Goal: Obtain resource: Obtain resource

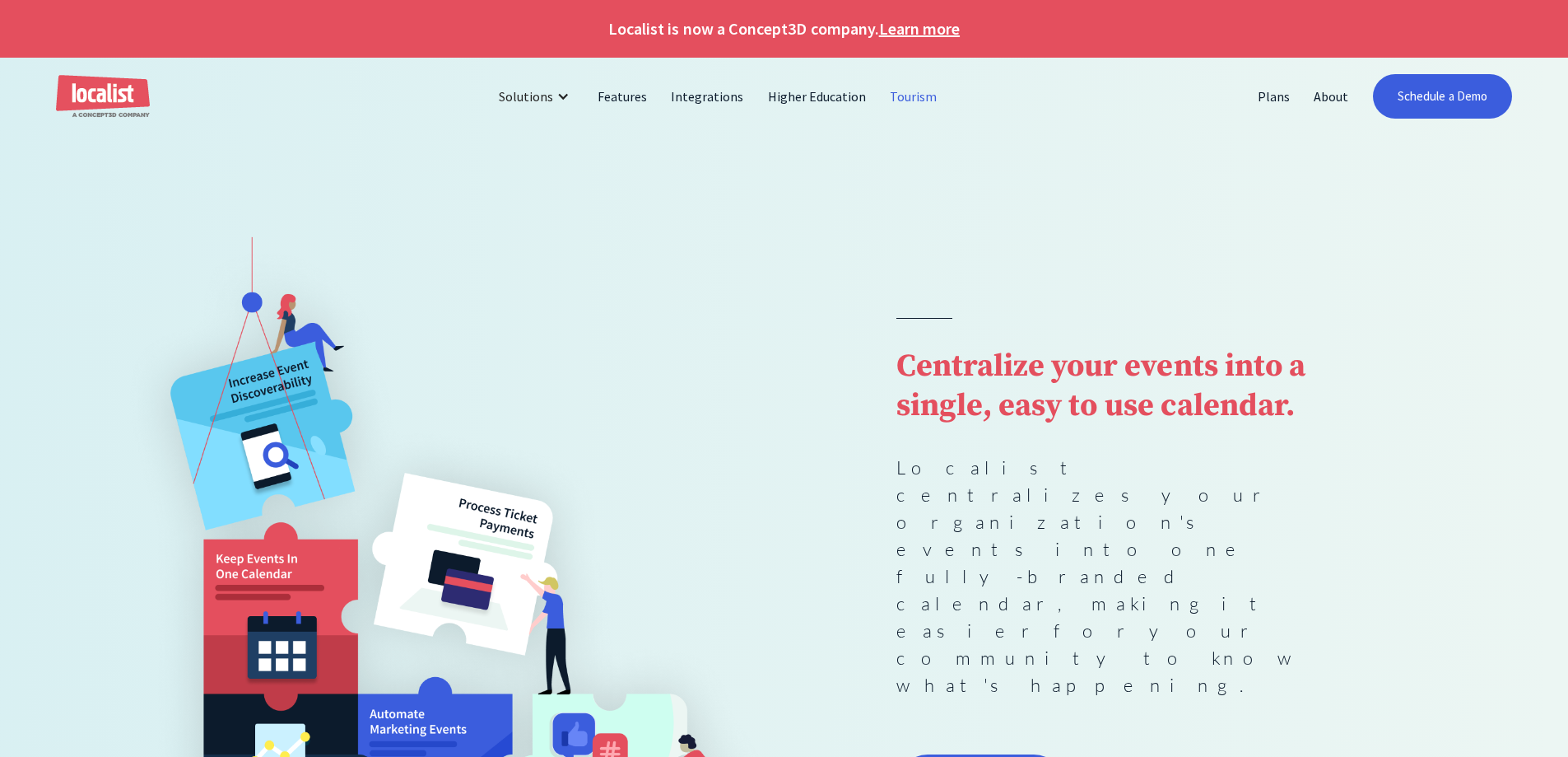
click at [900, 93] on link "Tourism" at bounding box center [913, 96] width 71 height 40
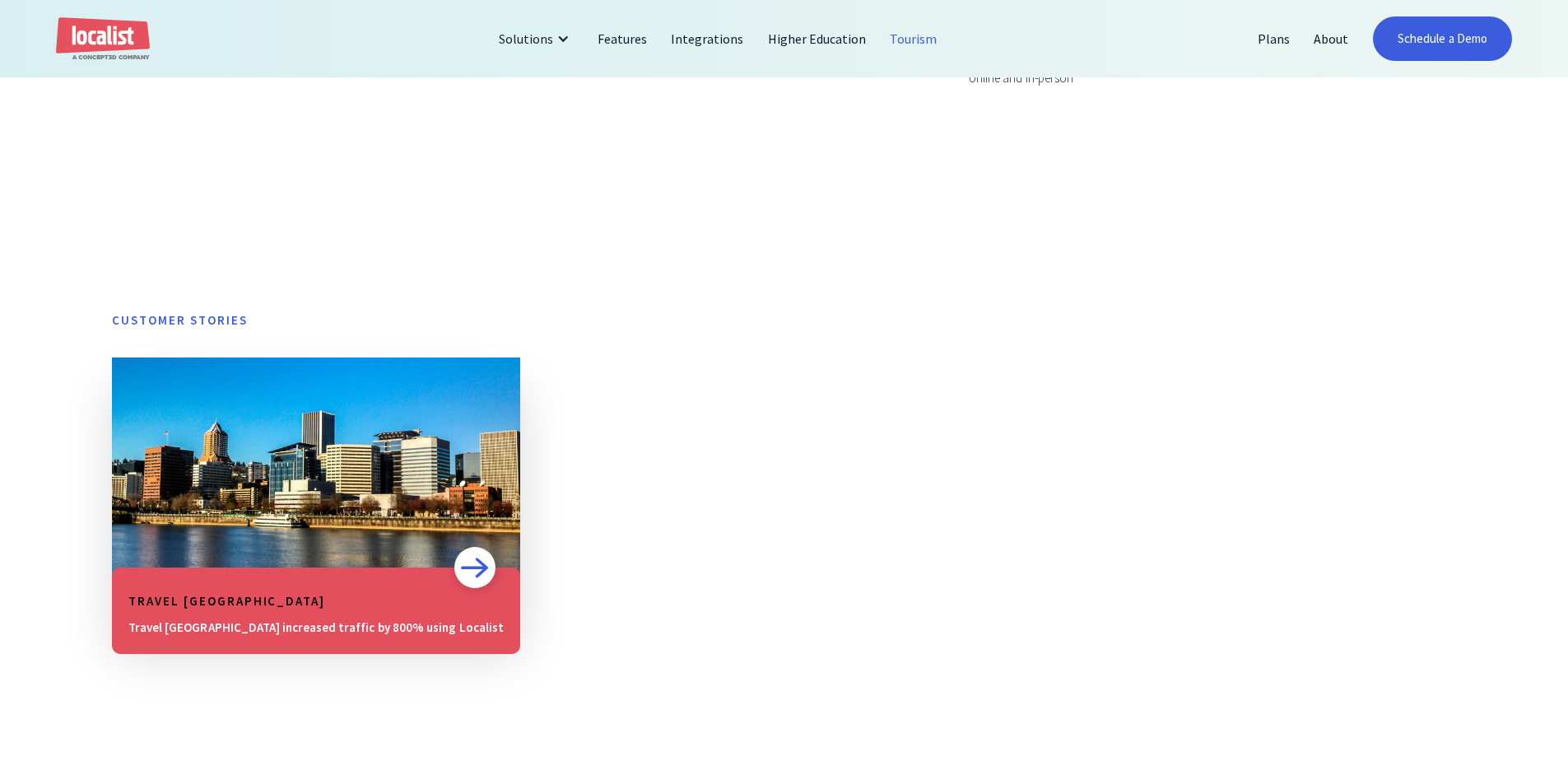
scroll to position [1153, 0]
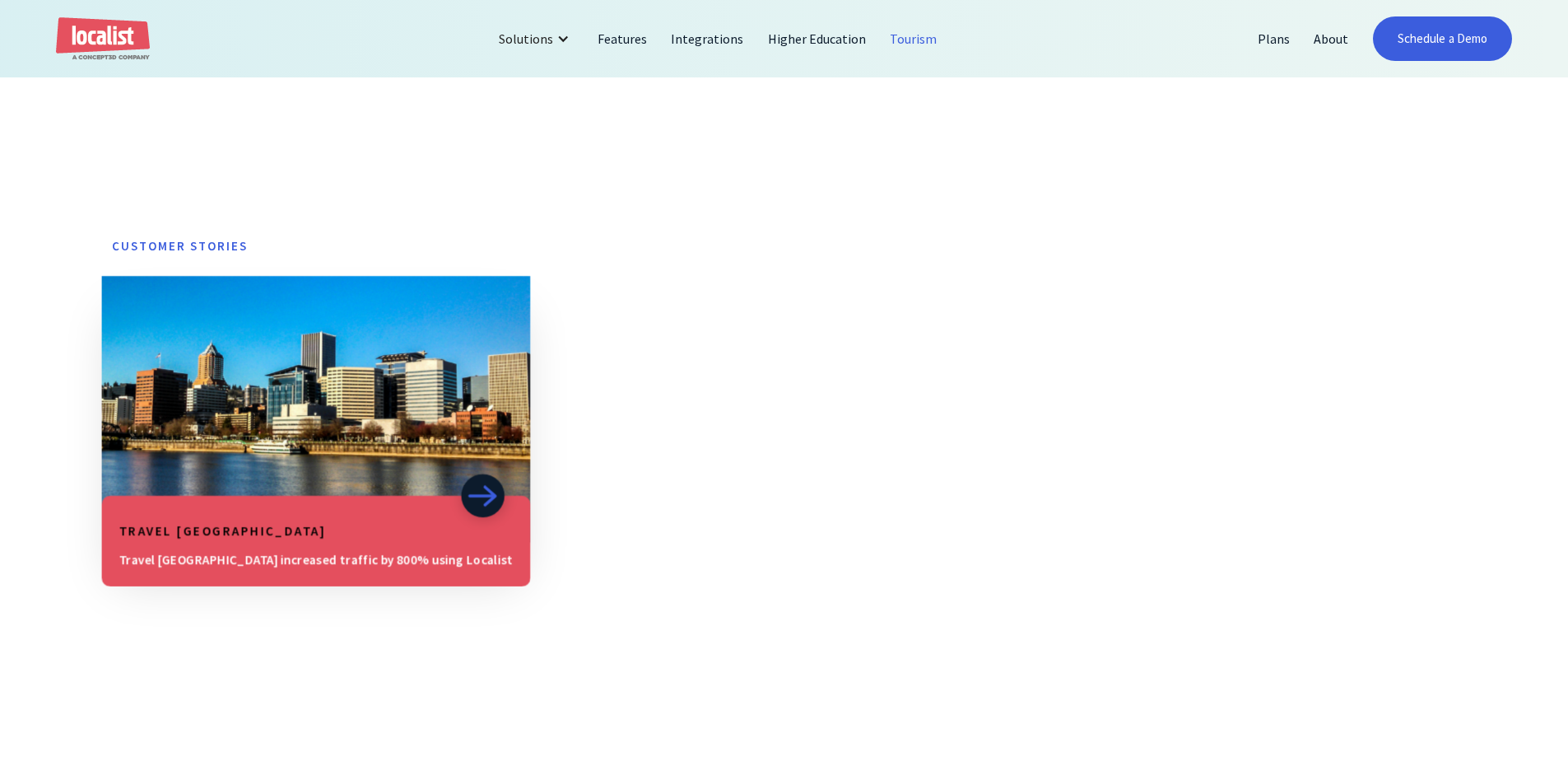
click at [467, 500] on img at bounding box center [482, 495] width 30 height 23
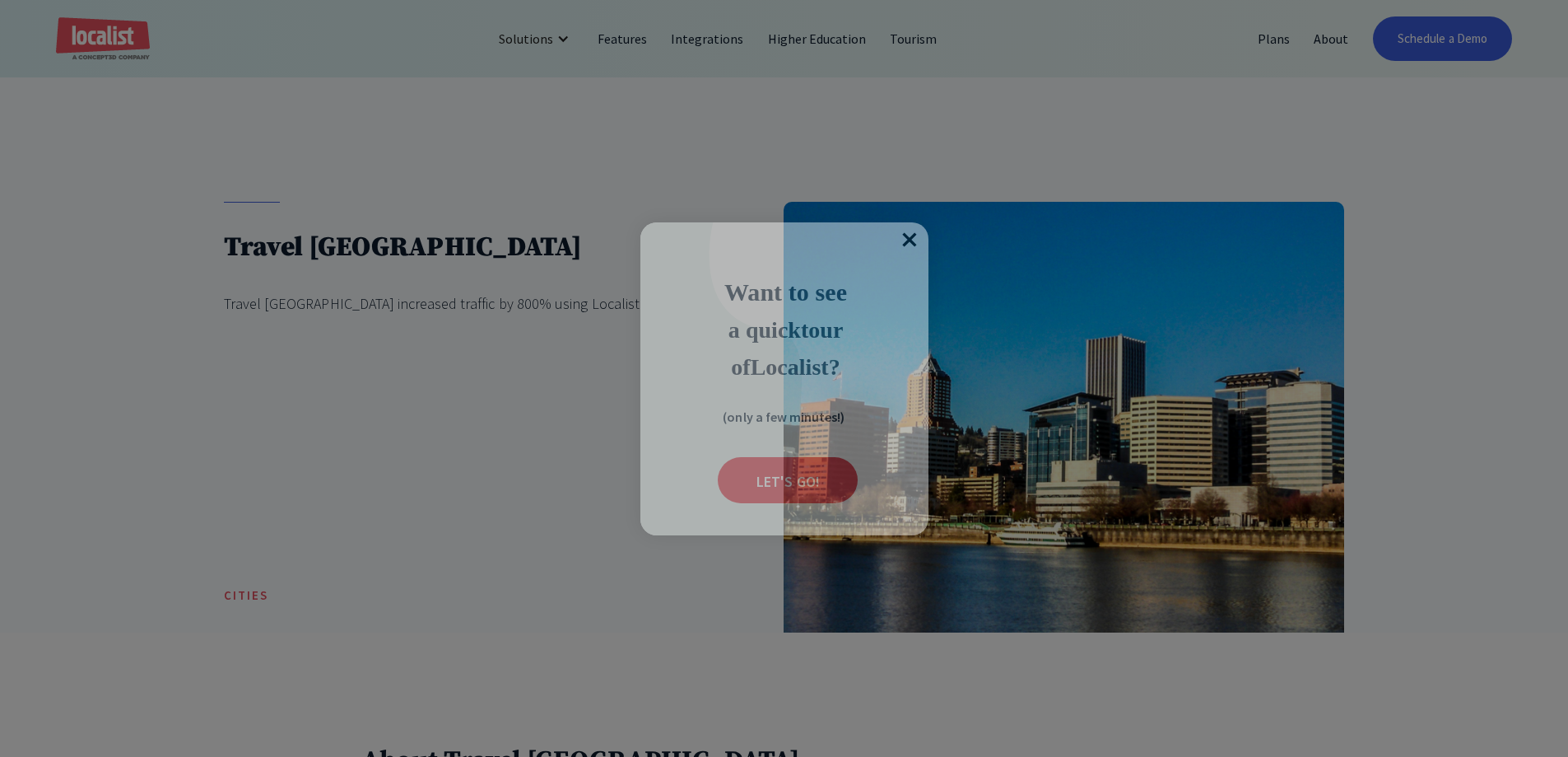
scroll to position [165, 0]
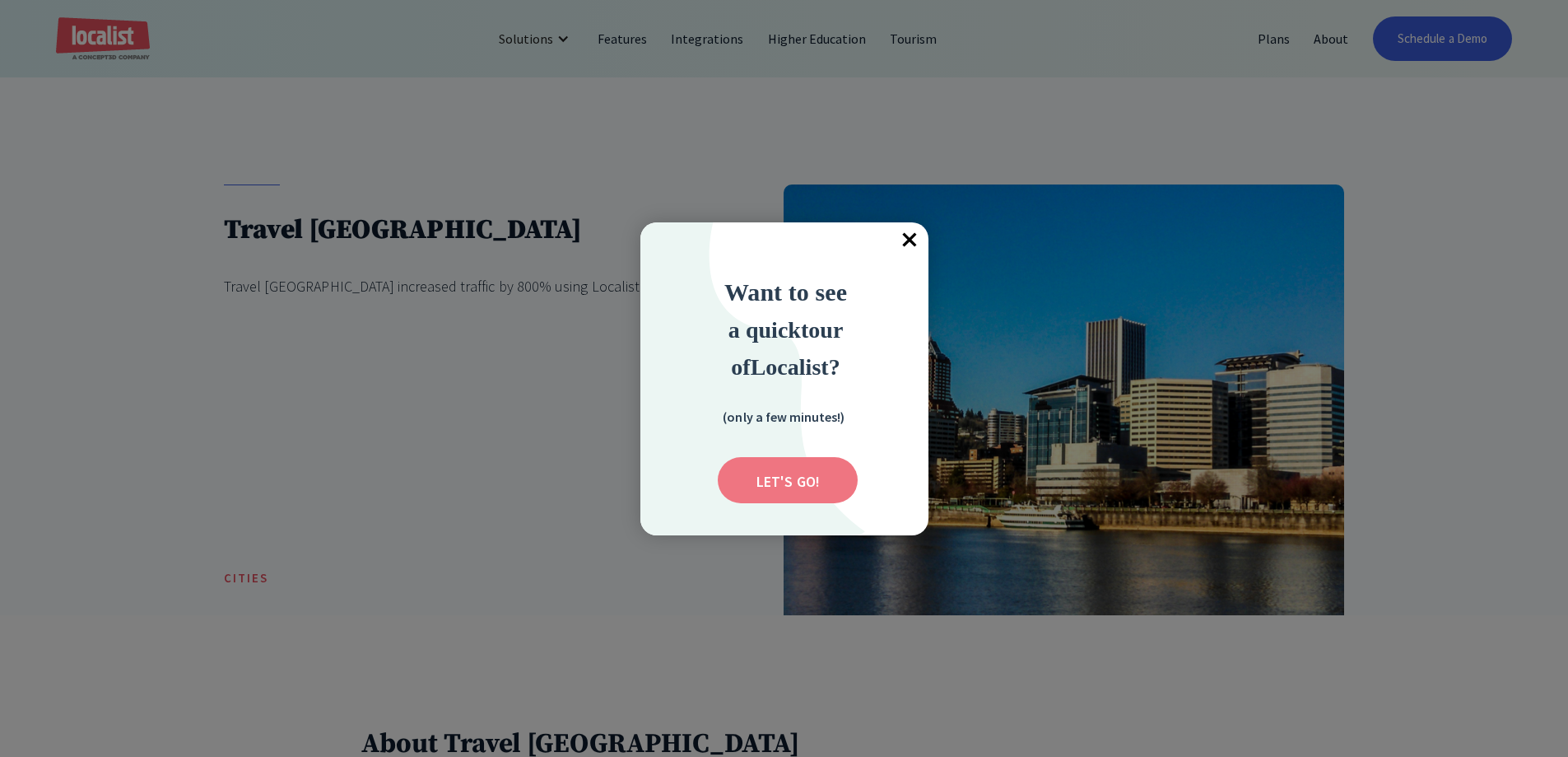
click at [780, 477] on input "Submit" at bounding box center [788, 480] width 140 height 46
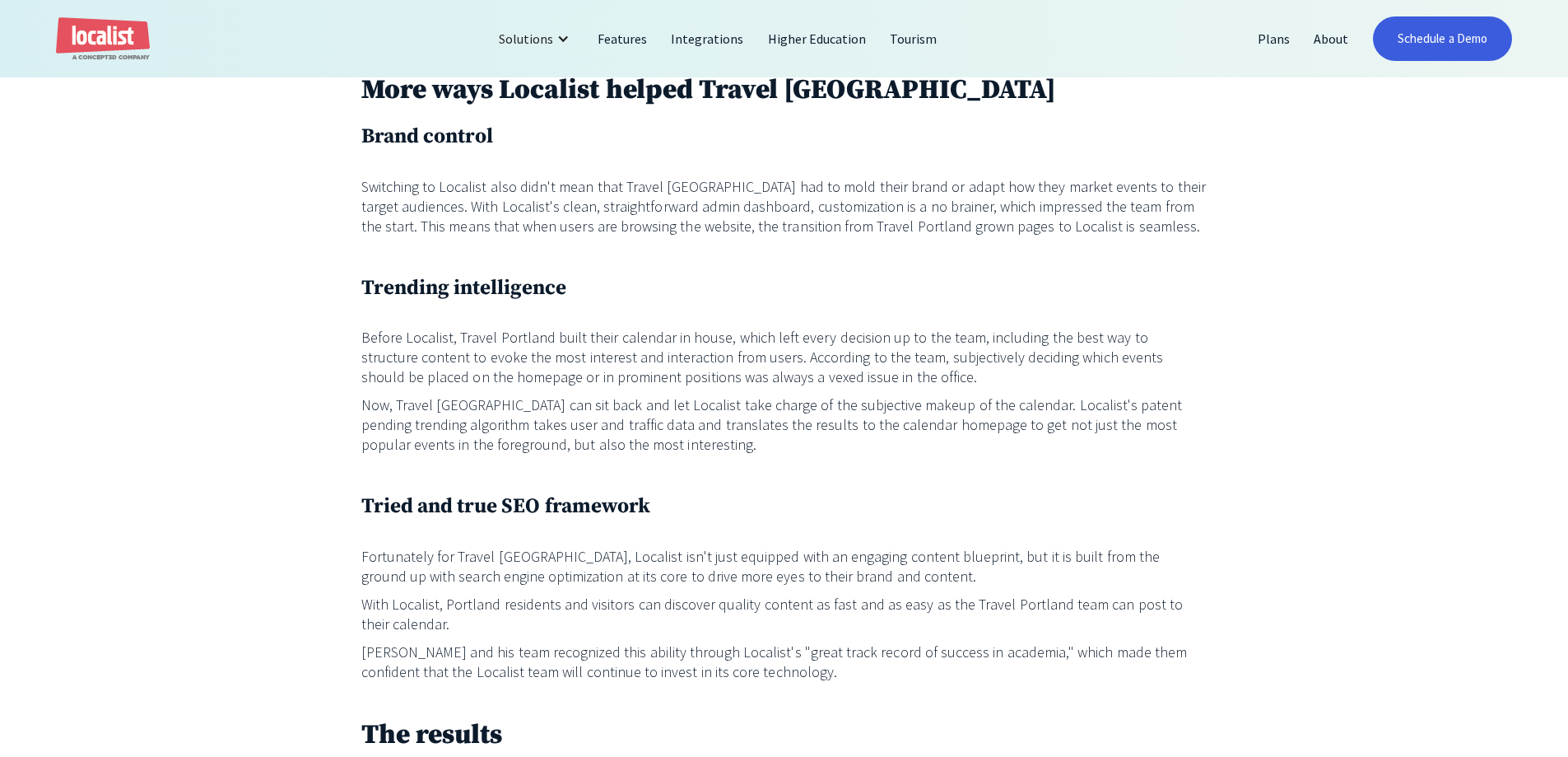
scroll to position [1894, 0]
